Goal: Task Accomplishment & Management: Manage account settings

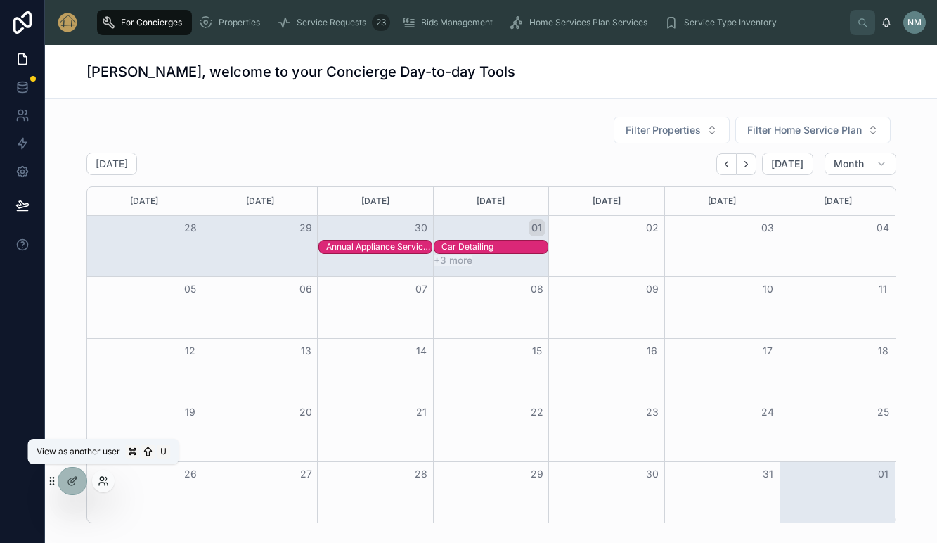
click at [102, 481] on icon at bounding box center [103, 480] width 11 height 11
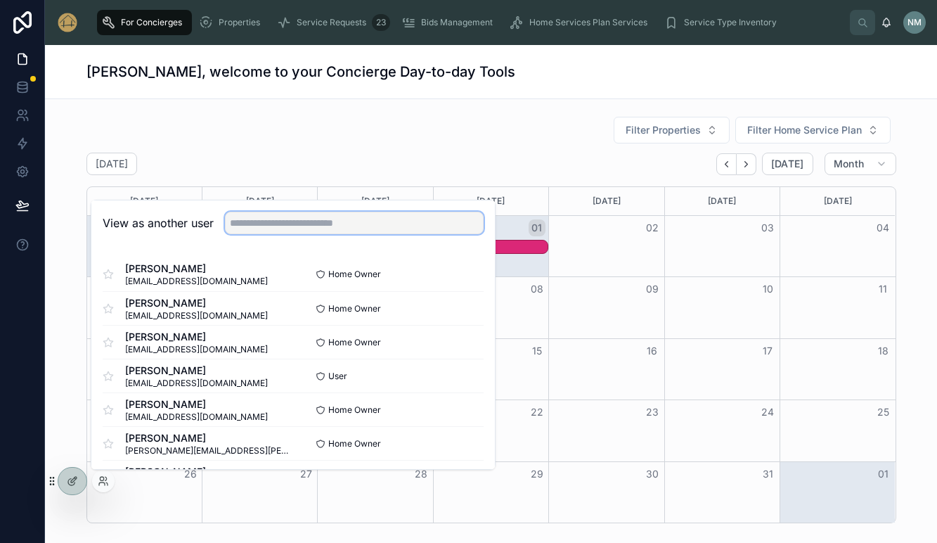
click at [259, 224] on input "text" at bounding box center [354, 223] width 259 height 22
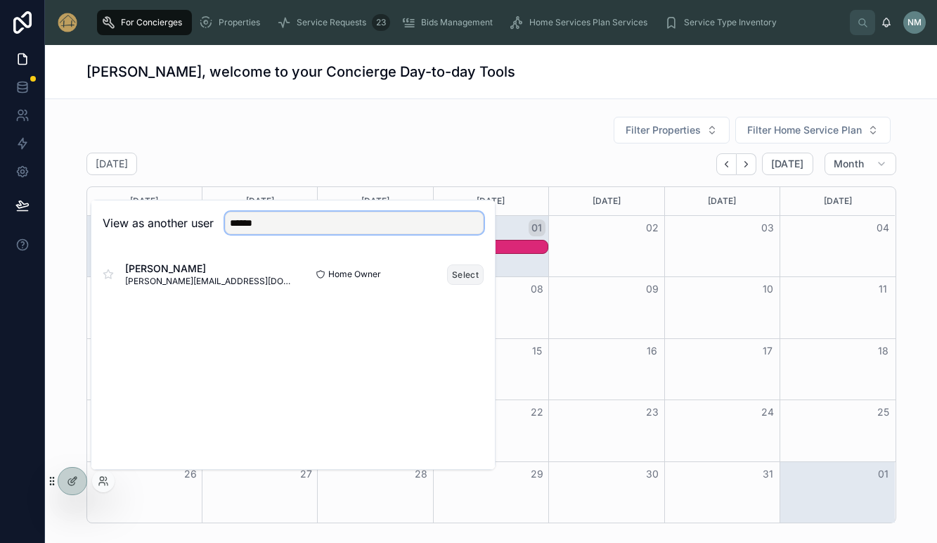
type input "******"
click at [458, 269] on button "Select" at bounding box center [465, 274] width 37 height 20
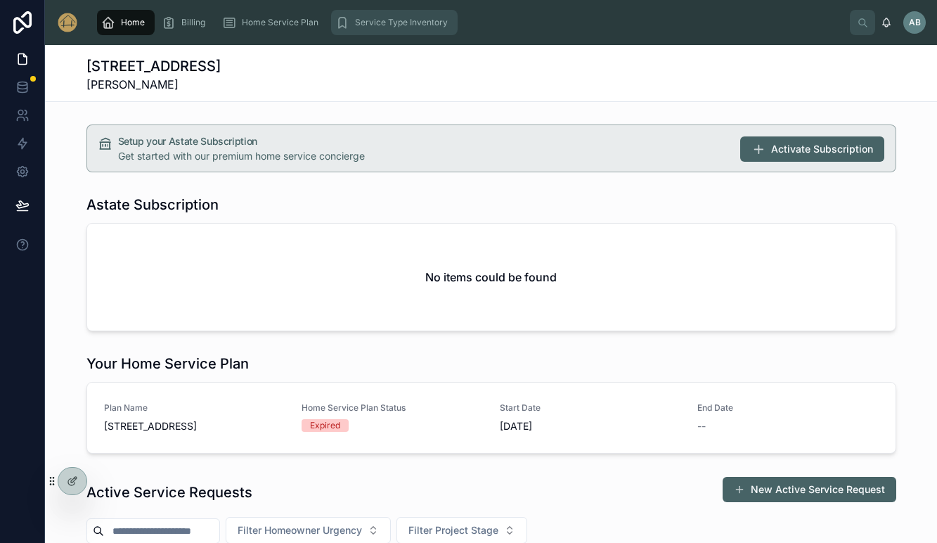
click at [407, 24] on span "Service Type Inventory" at bounding box center [401, 22] width 93 height 11
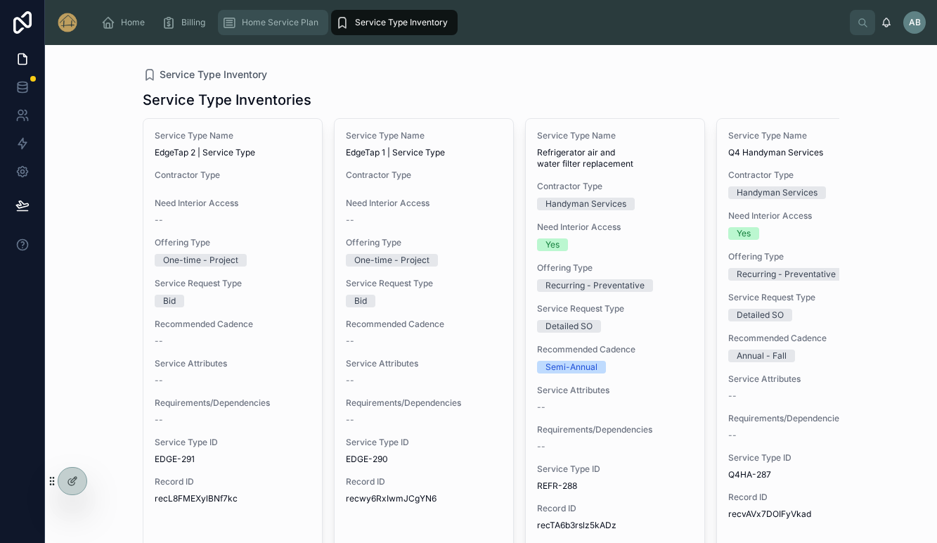
click at [285, 19] on span "Home Service Plan" at bounding box center [280, 22] width 77 height 11
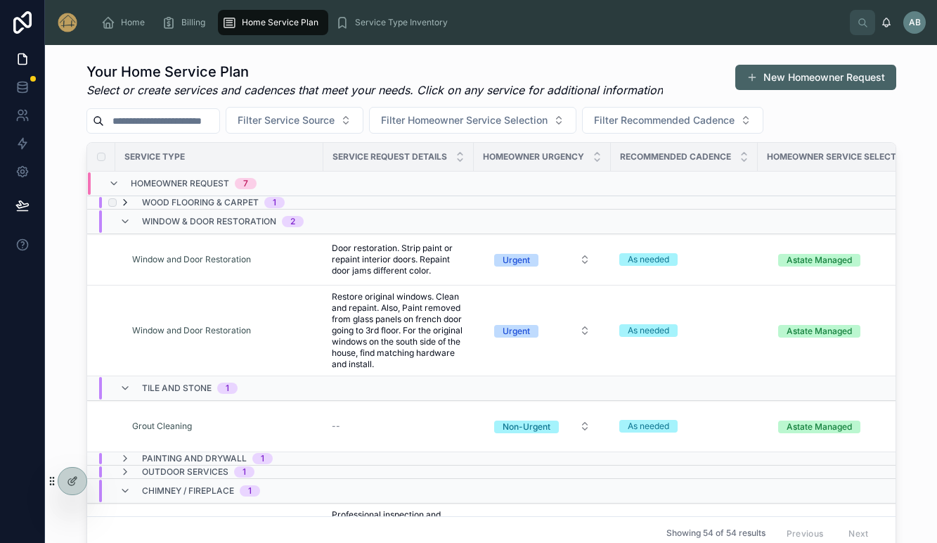
click at [129, 200] on icon at bounding box center [124, 202] width 11 height 11
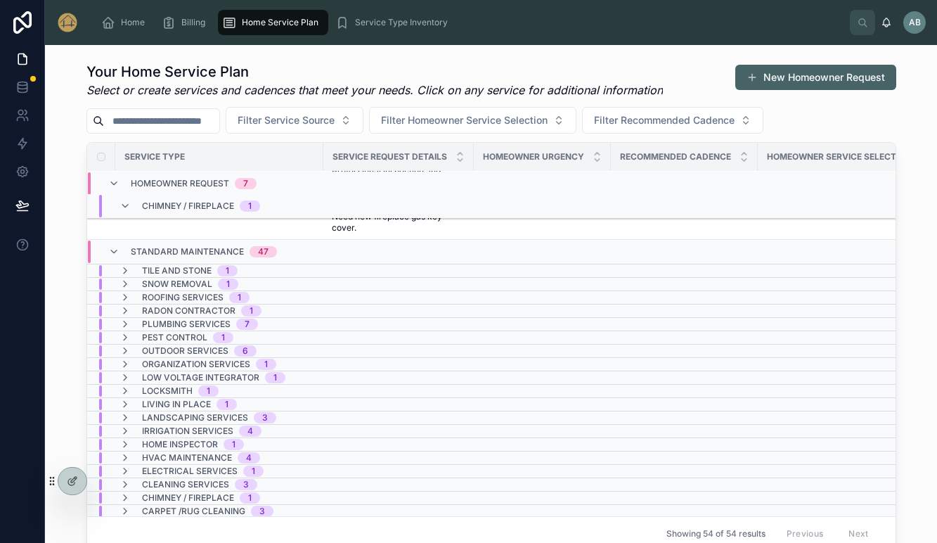
scroll to position [530, 0]
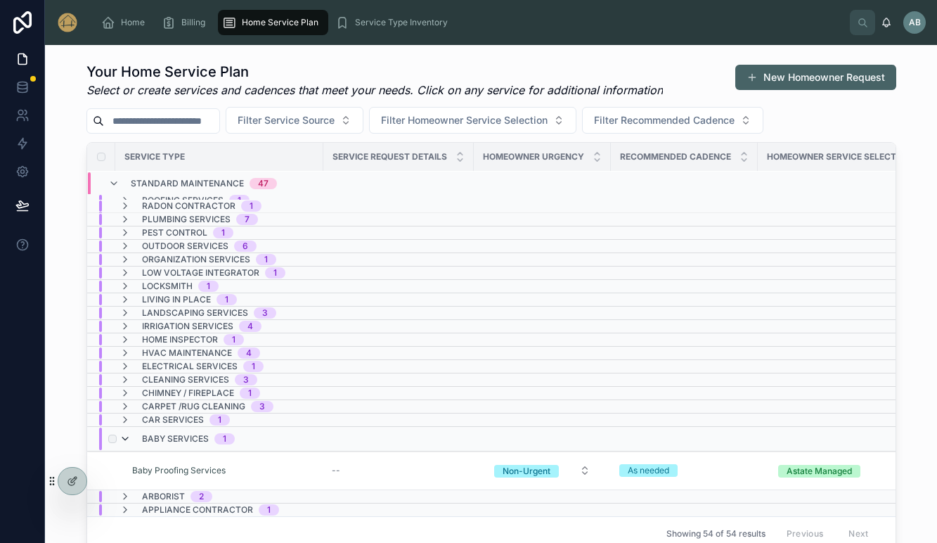
click at [126, 438] on icon at bounding box center [124, 438] width 11 height 11
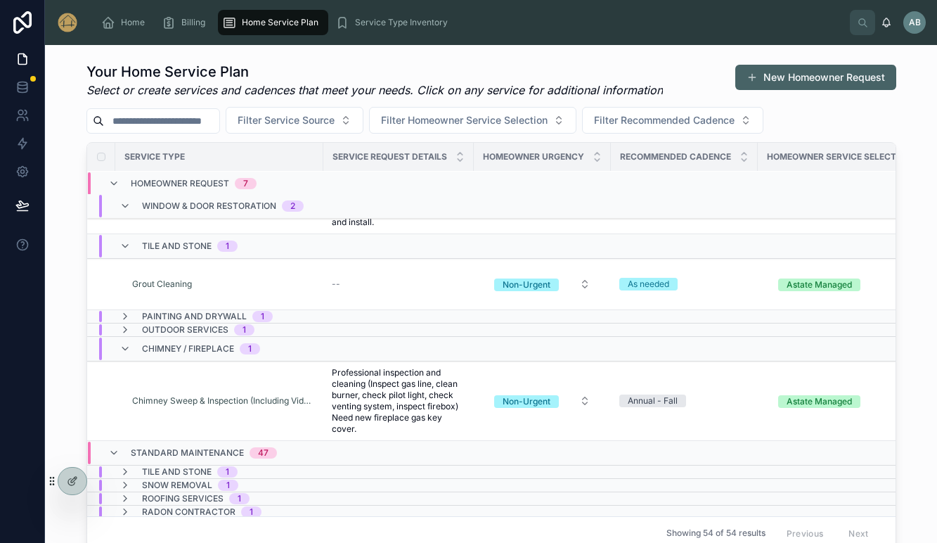
scroll to position [202, 0]
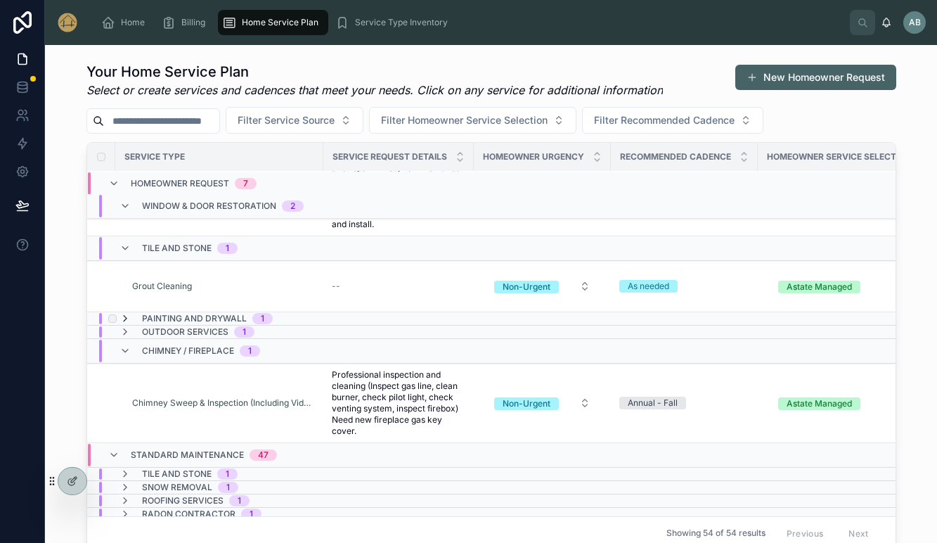
click at [125, 318] on icon at bounding box center [124, 318] width 11 height 11
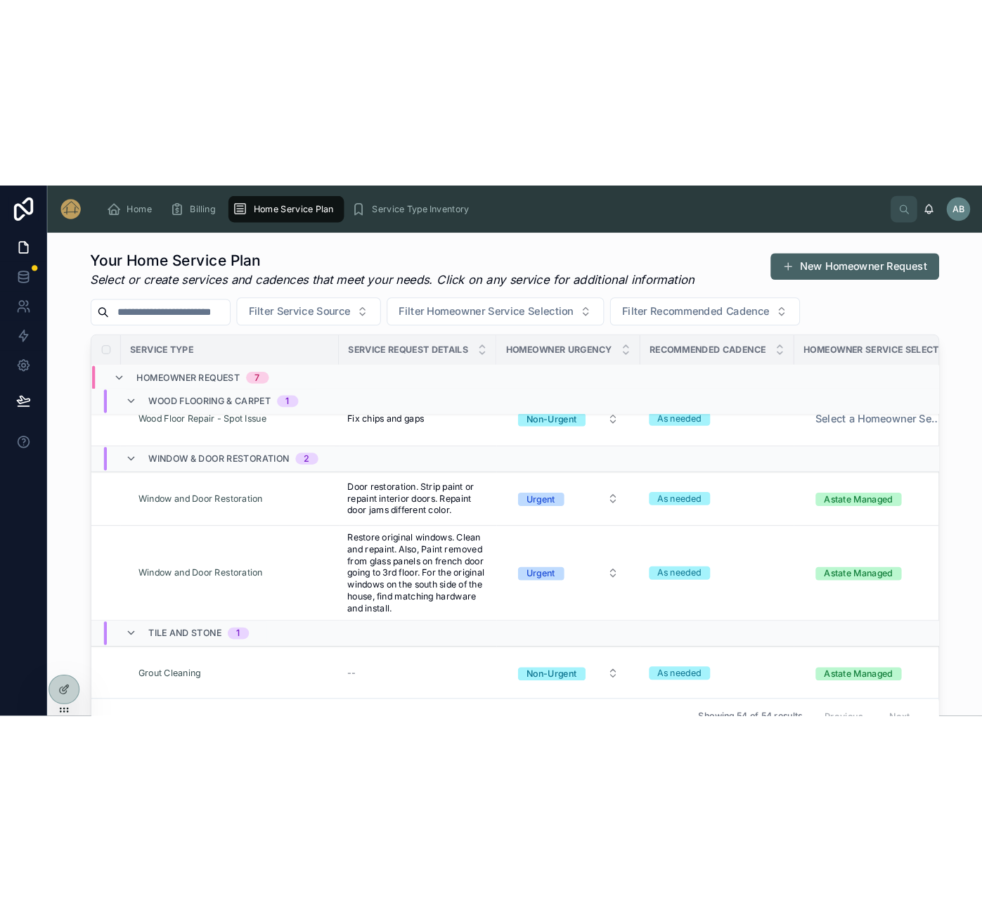
scroll to position [0, 0]
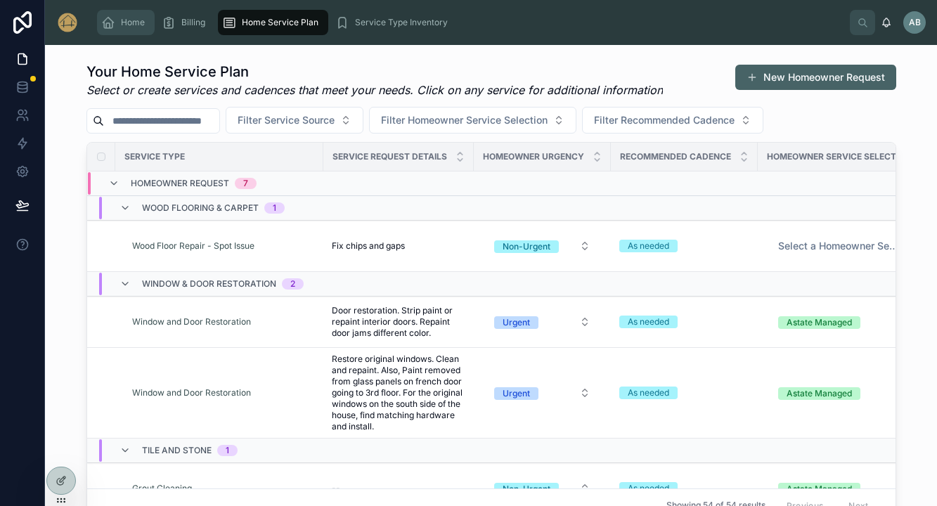
click at [127, 29] on div "Home" at bounding box center [125, 22] width 49 height 22
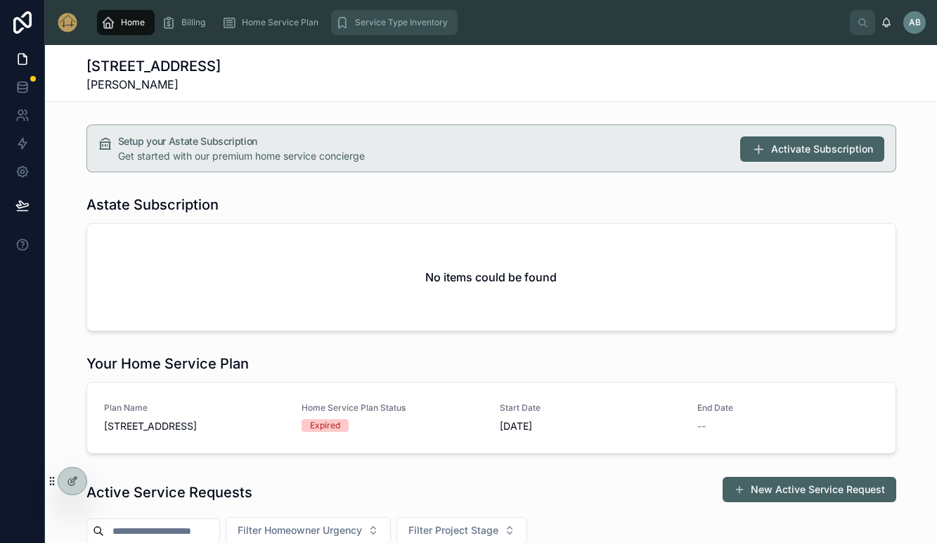
click at [417, 25] on span "Service Type Inventory" at bounding box center [401, 22] width 93 height 11
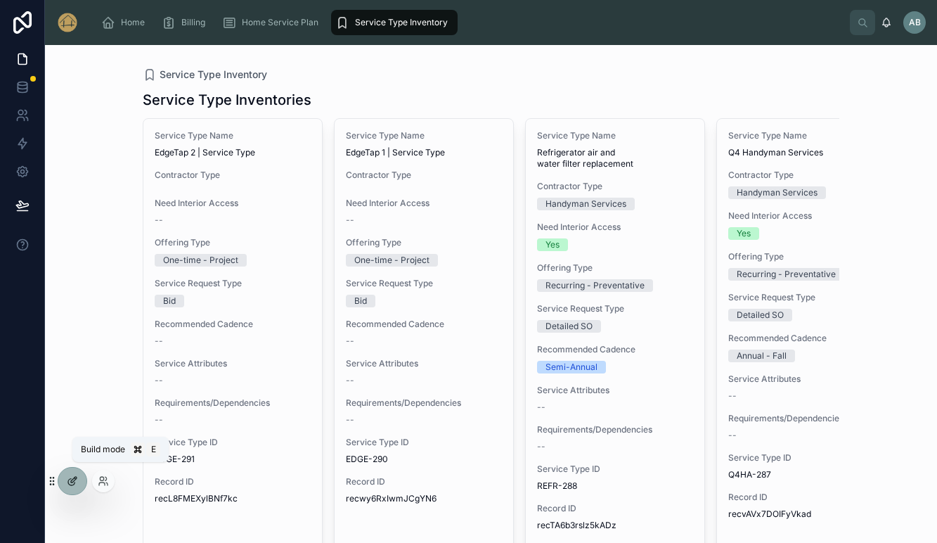
click at [70, 476] on icon at bounding box center [72, 480] width 11 height 11
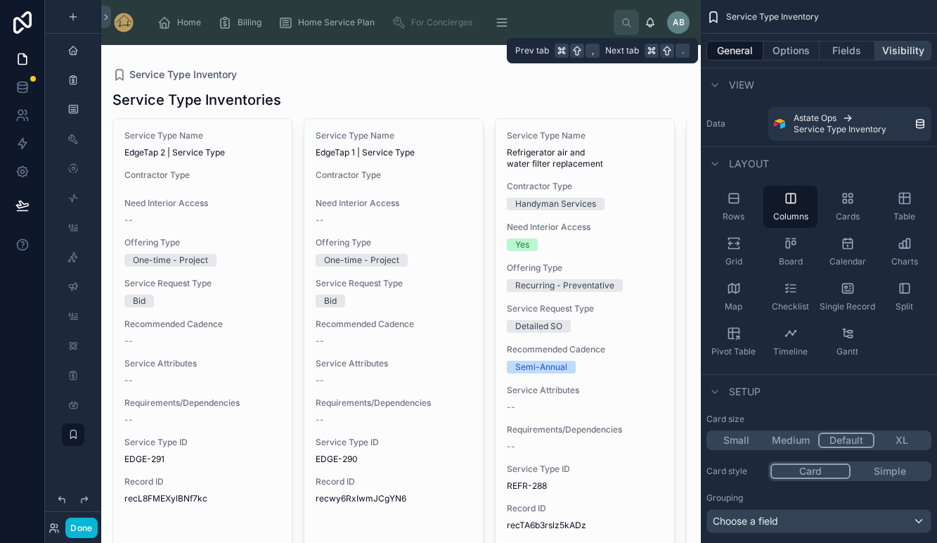
click at [887, 53] on button "Visibility" at bounding box center [903, 51] width 56 height 20
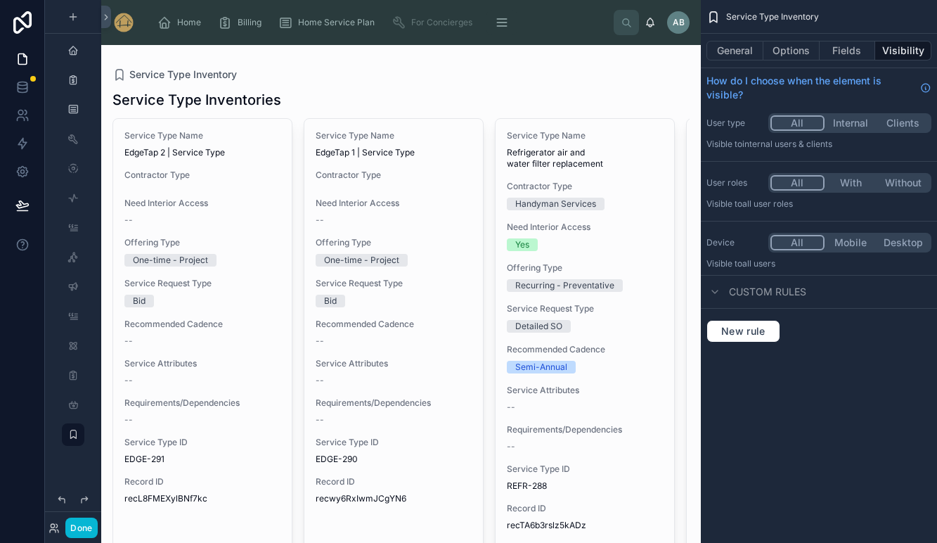
click at [846, 122] on button "Internal" at bounding box center [850, 122] width 53 height 15
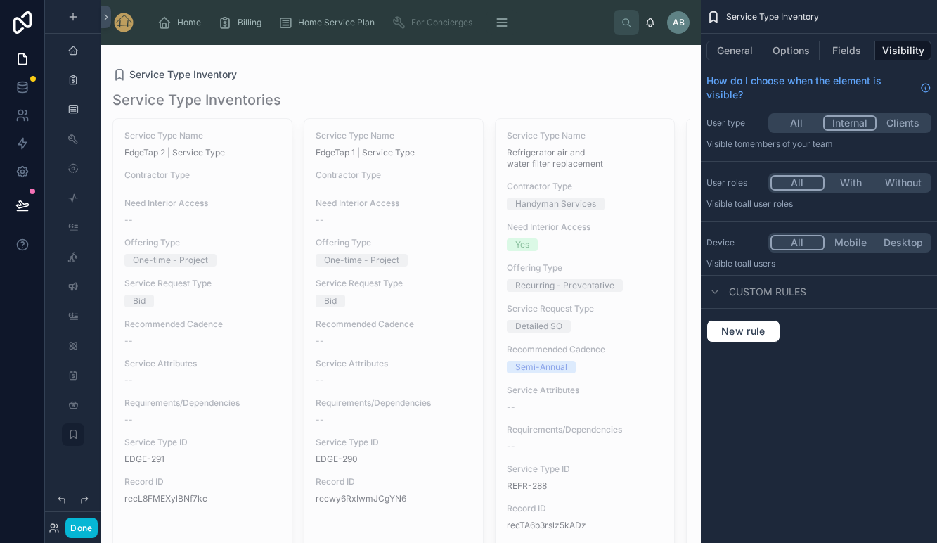
click at [792, 388] on div "Service Type Inventory General Options Fields Visibility How do I choose when t…" at bounding box center [819, 271] width 236 height 543
click at [730, 48] on button "General" at bounding box center [734, 51] width 57 height 20
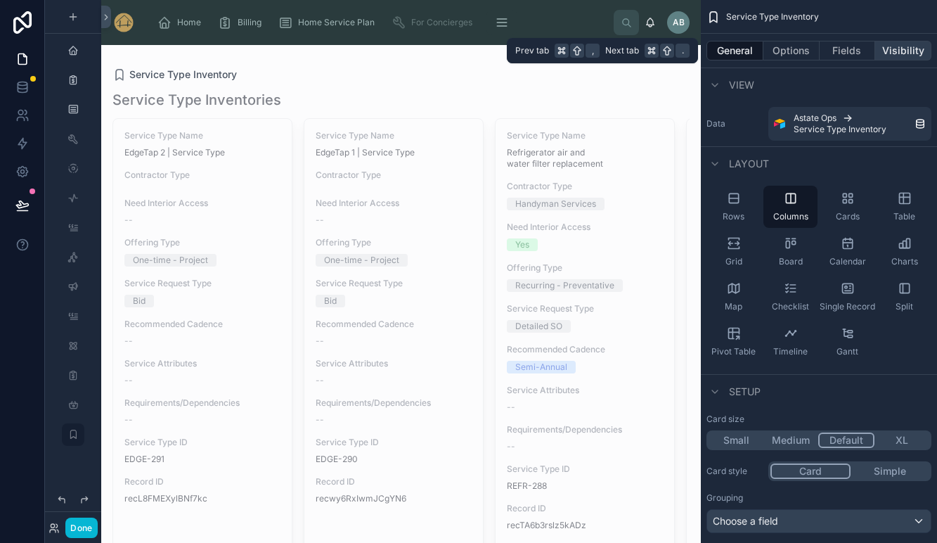
click at [891, 46] on button "Visibility" at bounding box center [903, 51] width 56 height 20
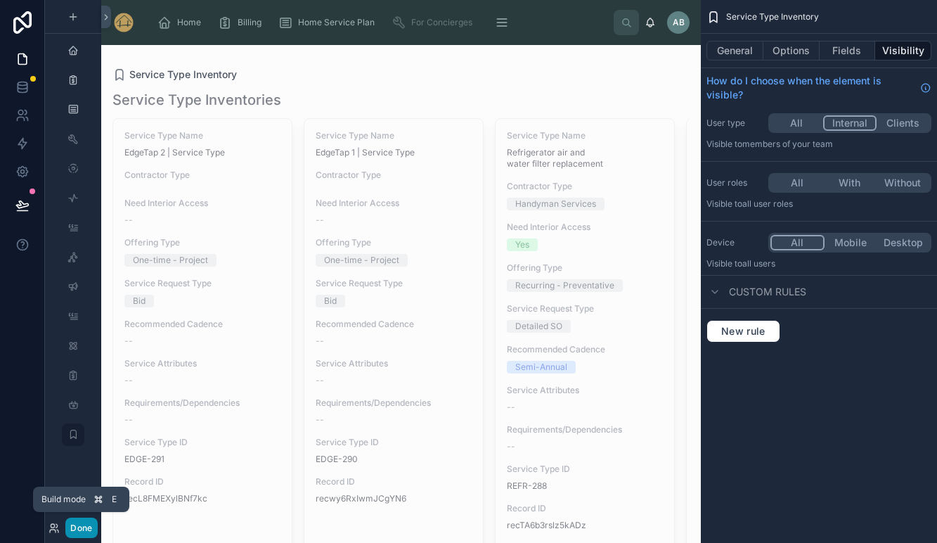
click at [76, 526] on button "Done" at bounding box center [81, 527] width 32 height 20
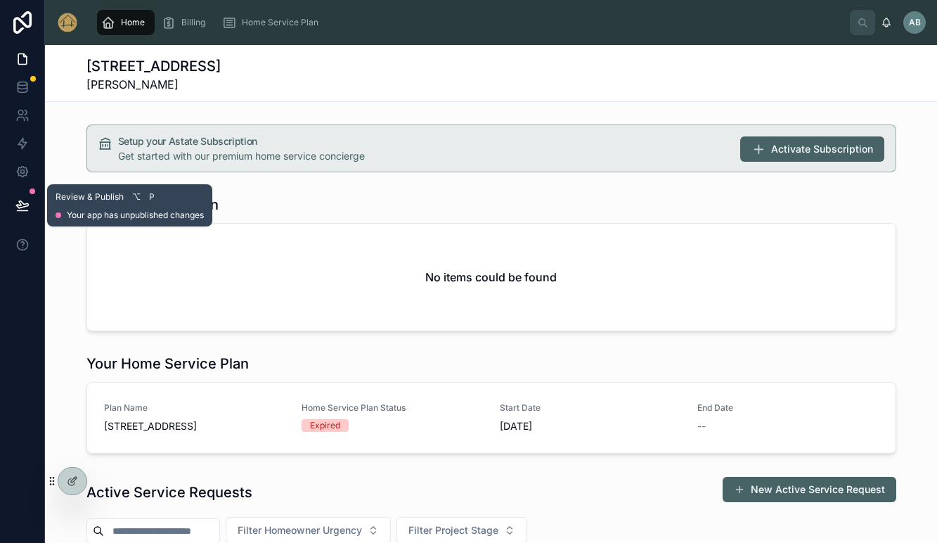
click at [21, 202] on icon at bounding box center [22, 204] width 12 height 7
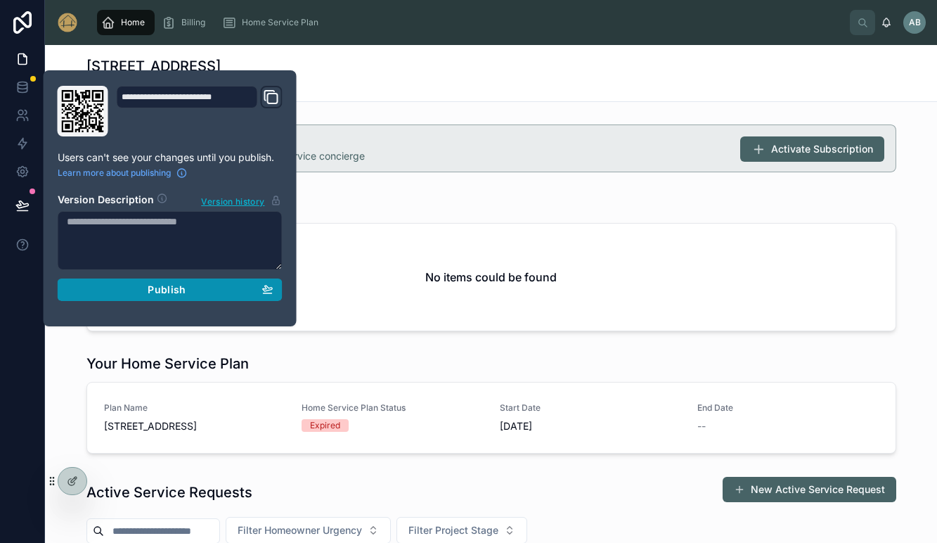
click at [139, 288] on div "Publish" at bounding box center [170, 289] width 207 height 13
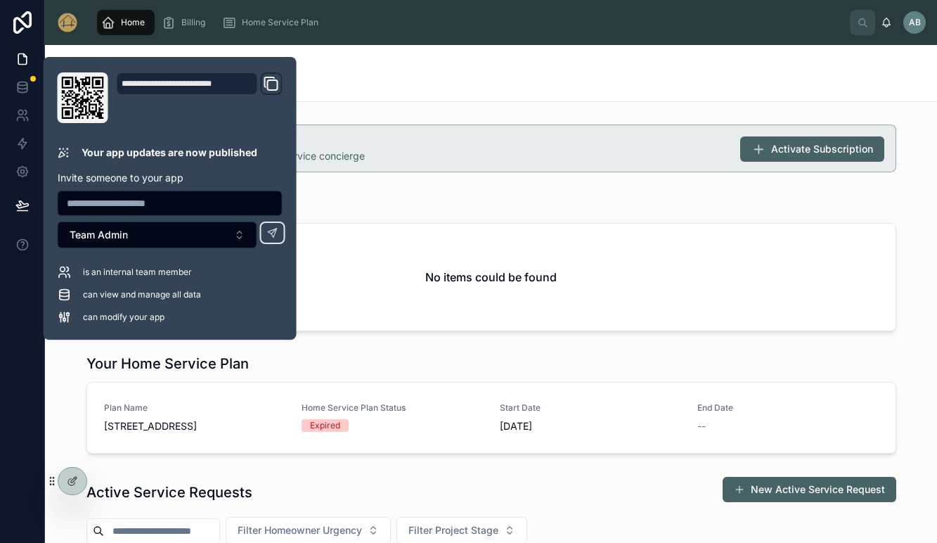
click at [388, 98] on div "211 S. Waiola Ave, LaGrange , IL 60525 Alexis Bone" at bounding box center [491, 73] width 810 height 56
